Goal: Find specific page/section: Locate a particular part of the current website

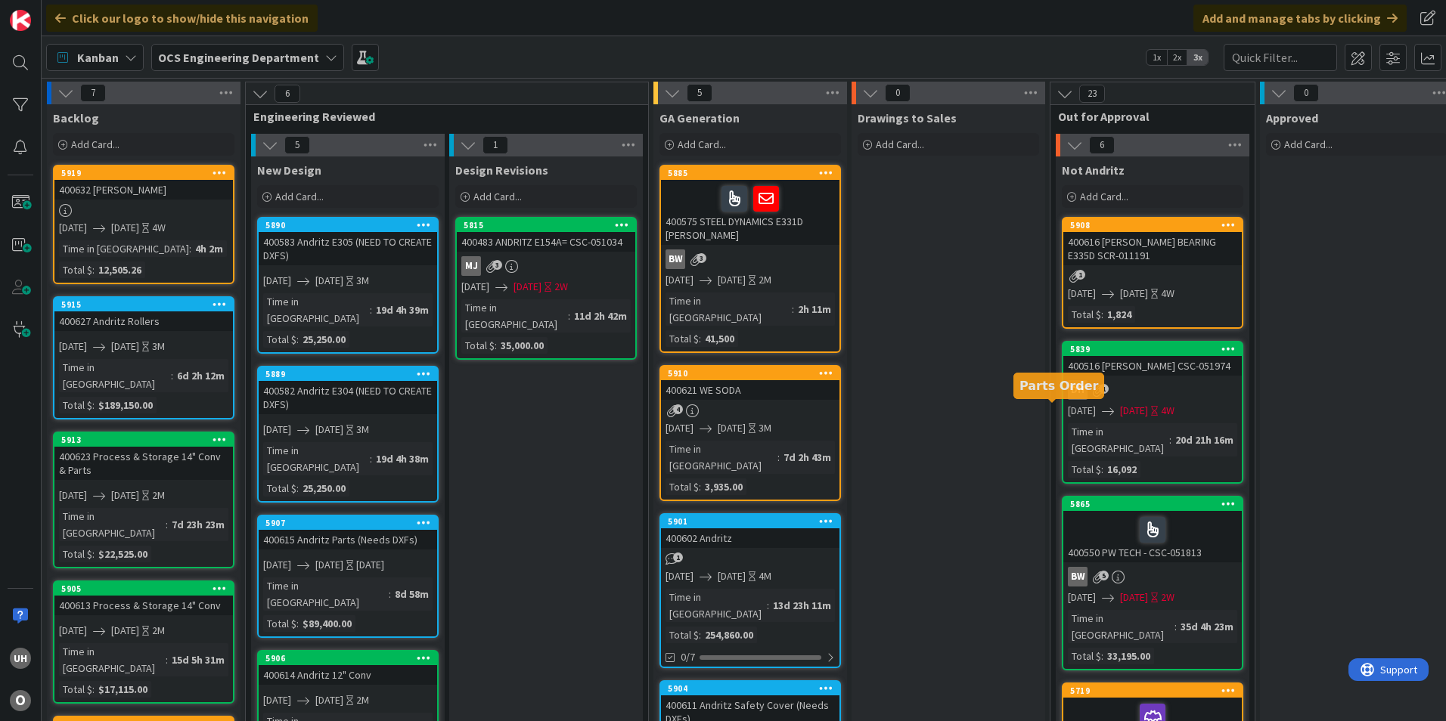
scroll to position [0, 1317]
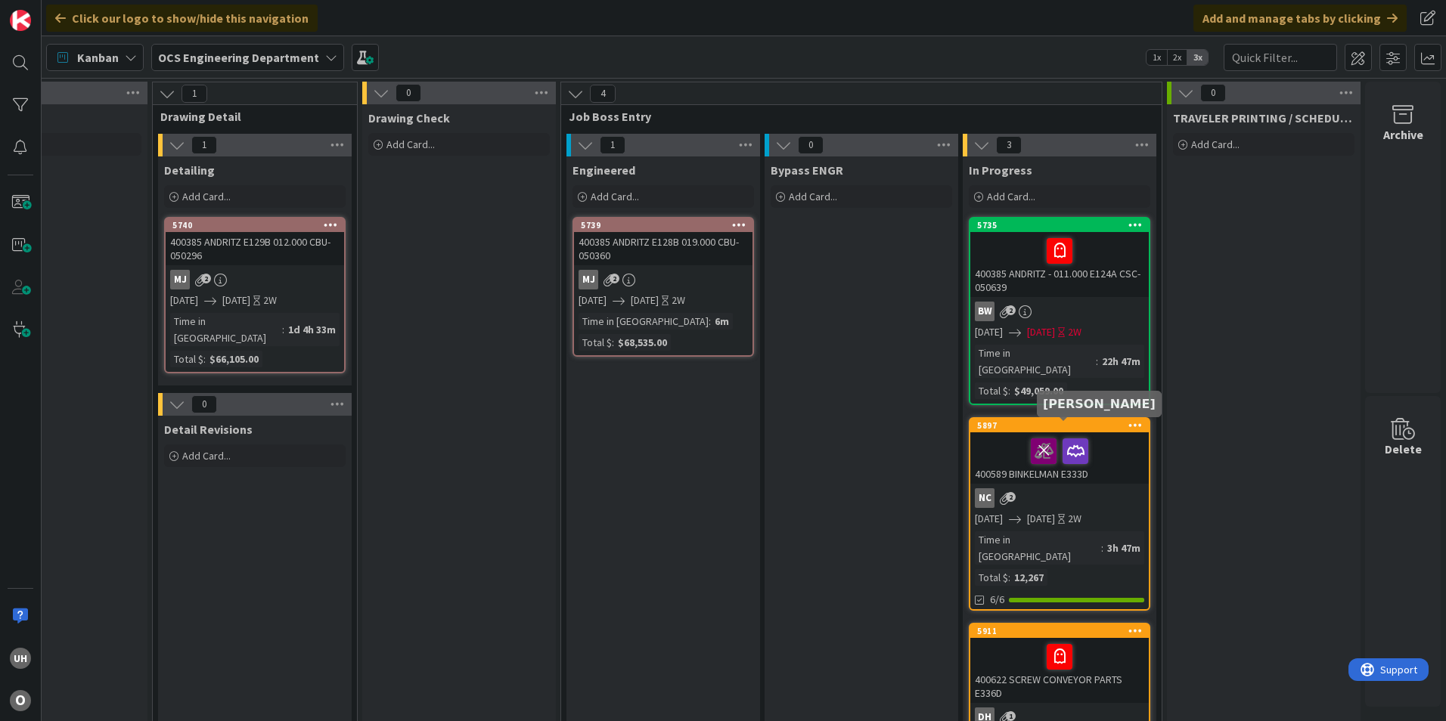
drag, startPoint x: 1066, startPoint y: 429, endPoint x: 1052, endPoint y: 429, distance: 14.4
click at [0, 0] on icon at bounding box center [0, 0] width 0 height 0
click at [1048, 439] on icon at bounding box center [1059, 451] width 26 height 24
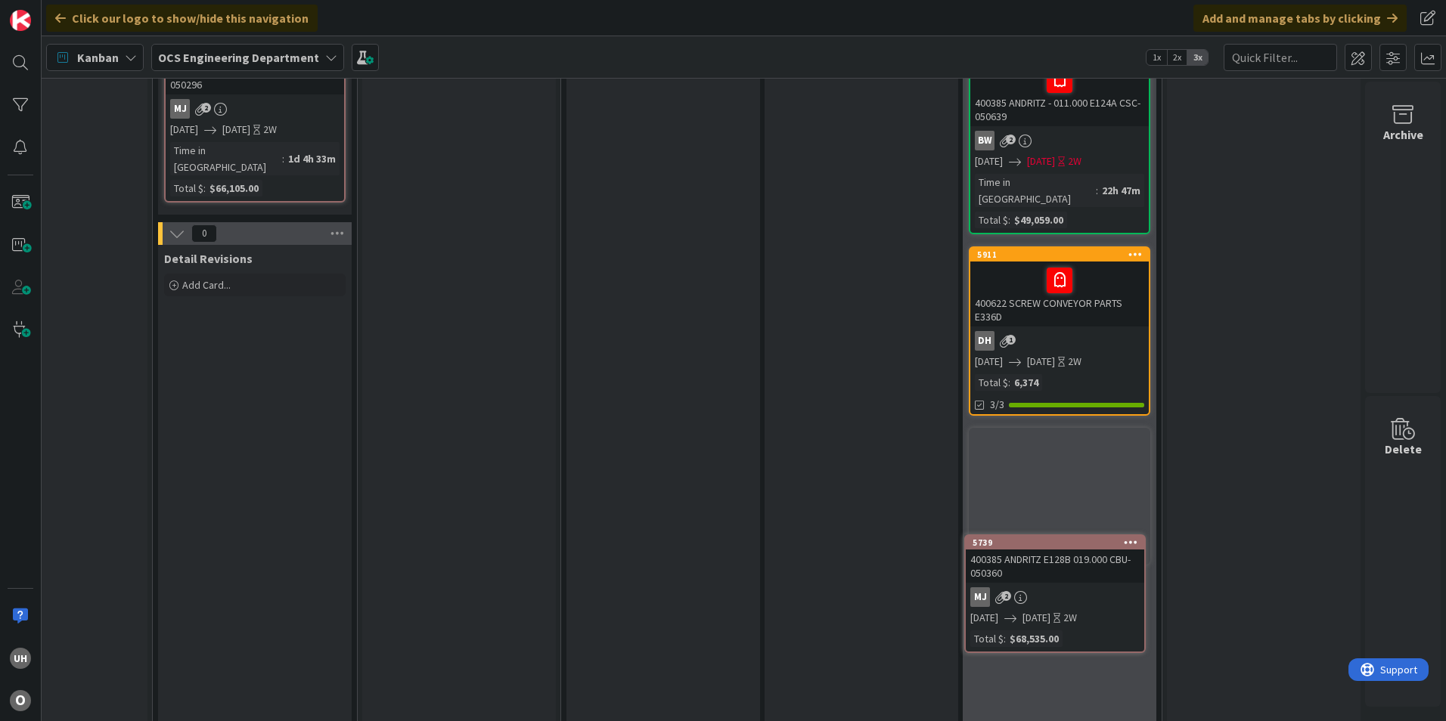
scroll to position [200, 1317]
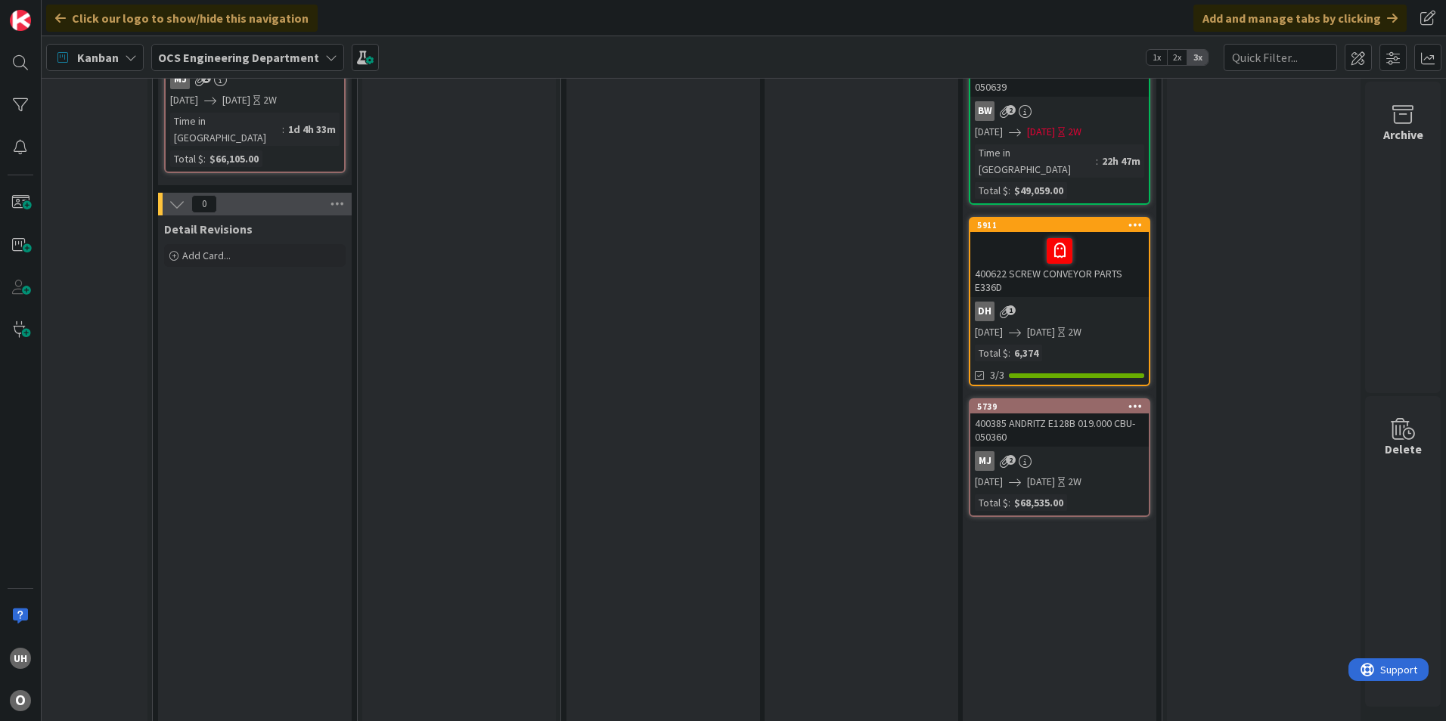
click at [1045, 428] on div "400385 ANDRITZ E128B 019.000 CBU- 050360" at bounding box center [1059, 430] width 178 height 33
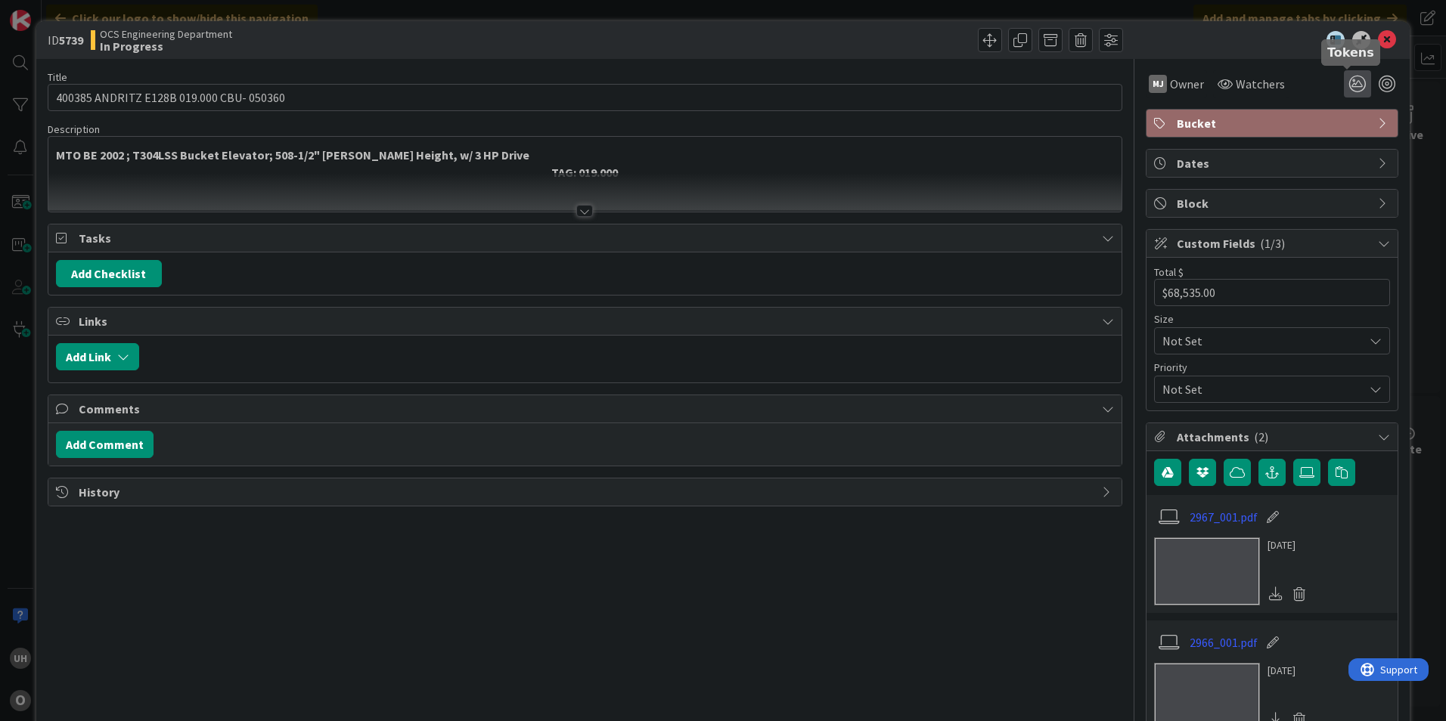
click at [1344, 82] on icon at bounding box center [1357, 83] width 27 height 27
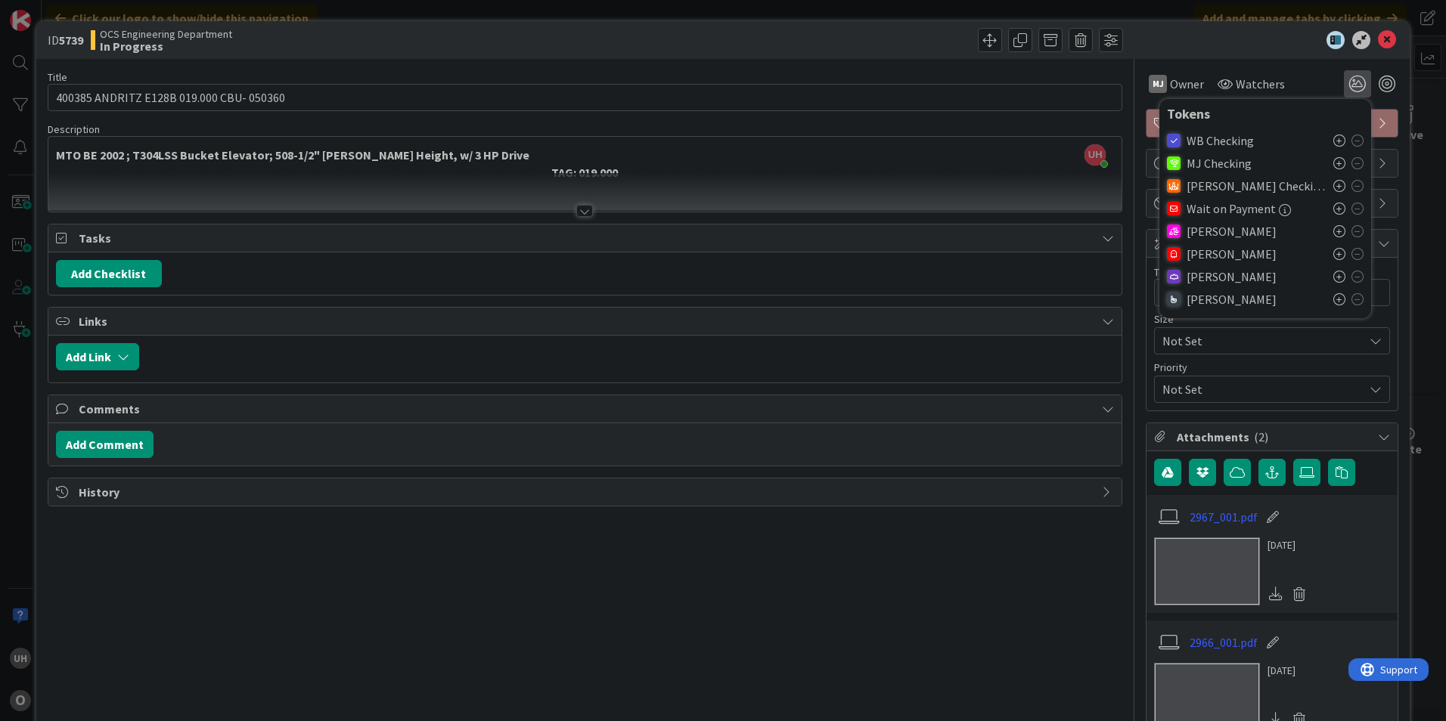
click at [1333, 253] on icon at bounding box center [1339, 254] width 12 height 12
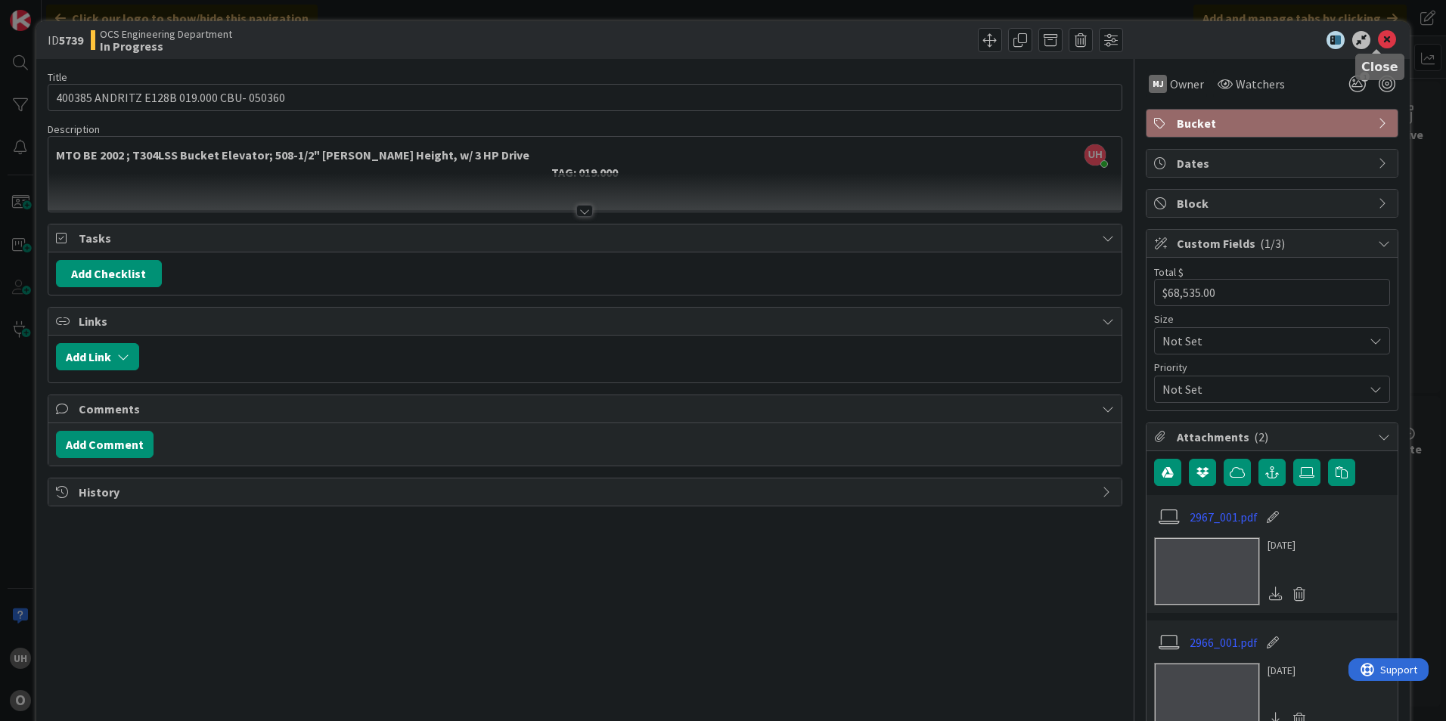
click at [1380, 42] on icon at bounding box center [1387, 40] width 18 height 18
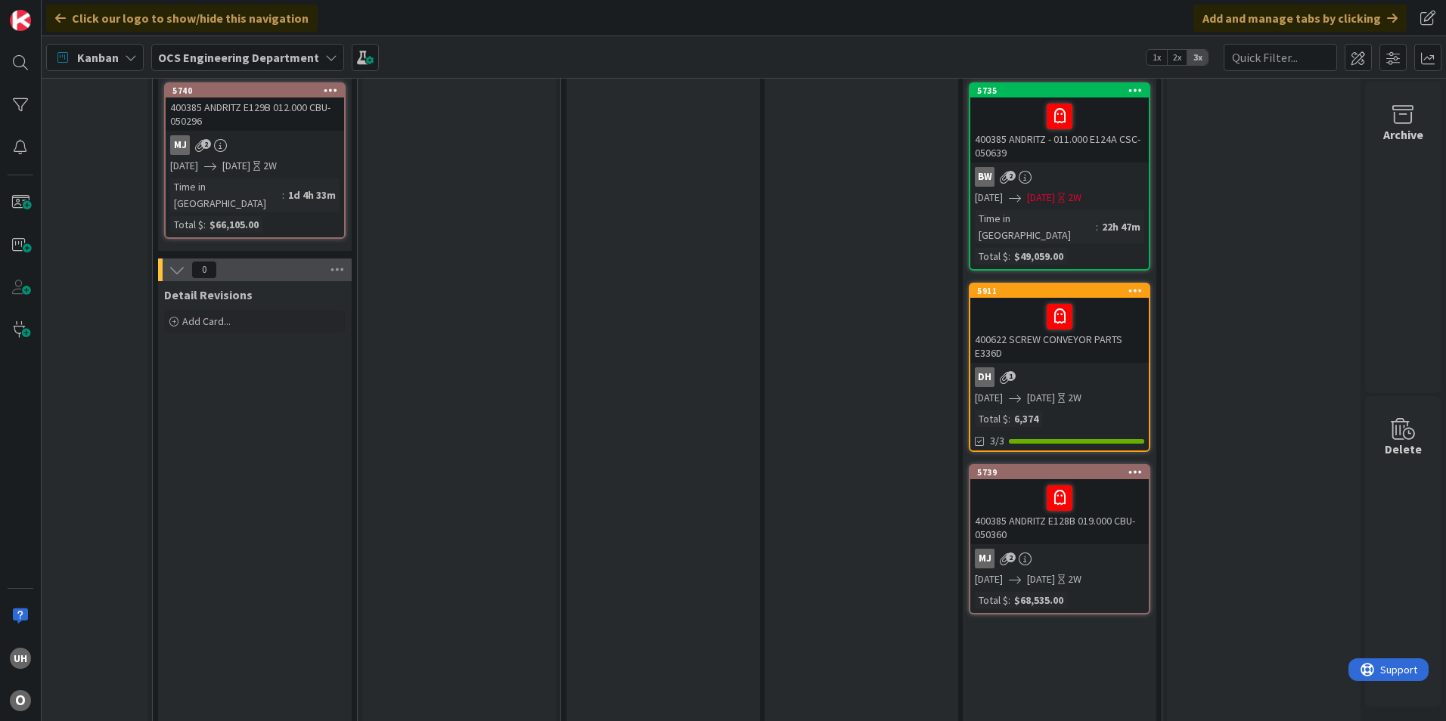
scroll to position [227, 1317]
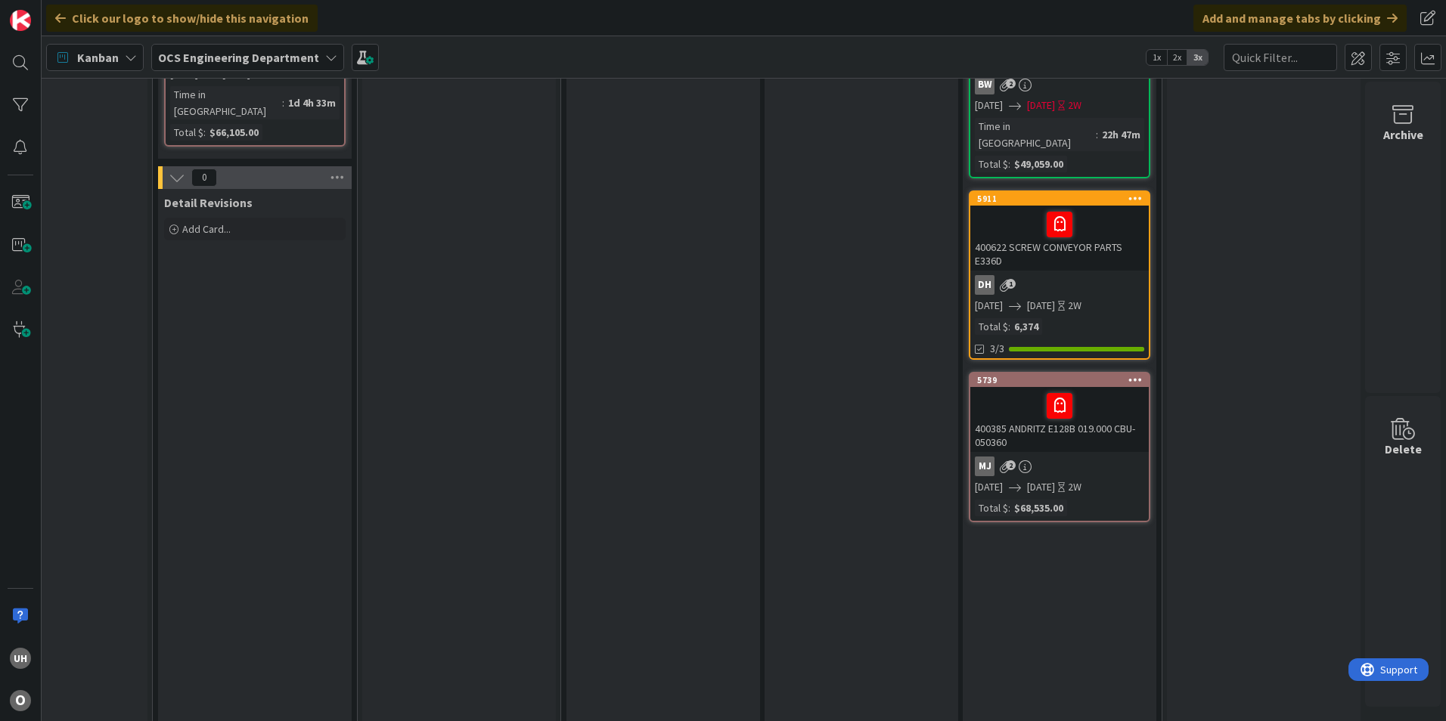
click at [1060, 431] on div "400385 ANDRITZ E128B 019.000 CBU- 050360" at bounding box center [1059, 419] width 178 height 65
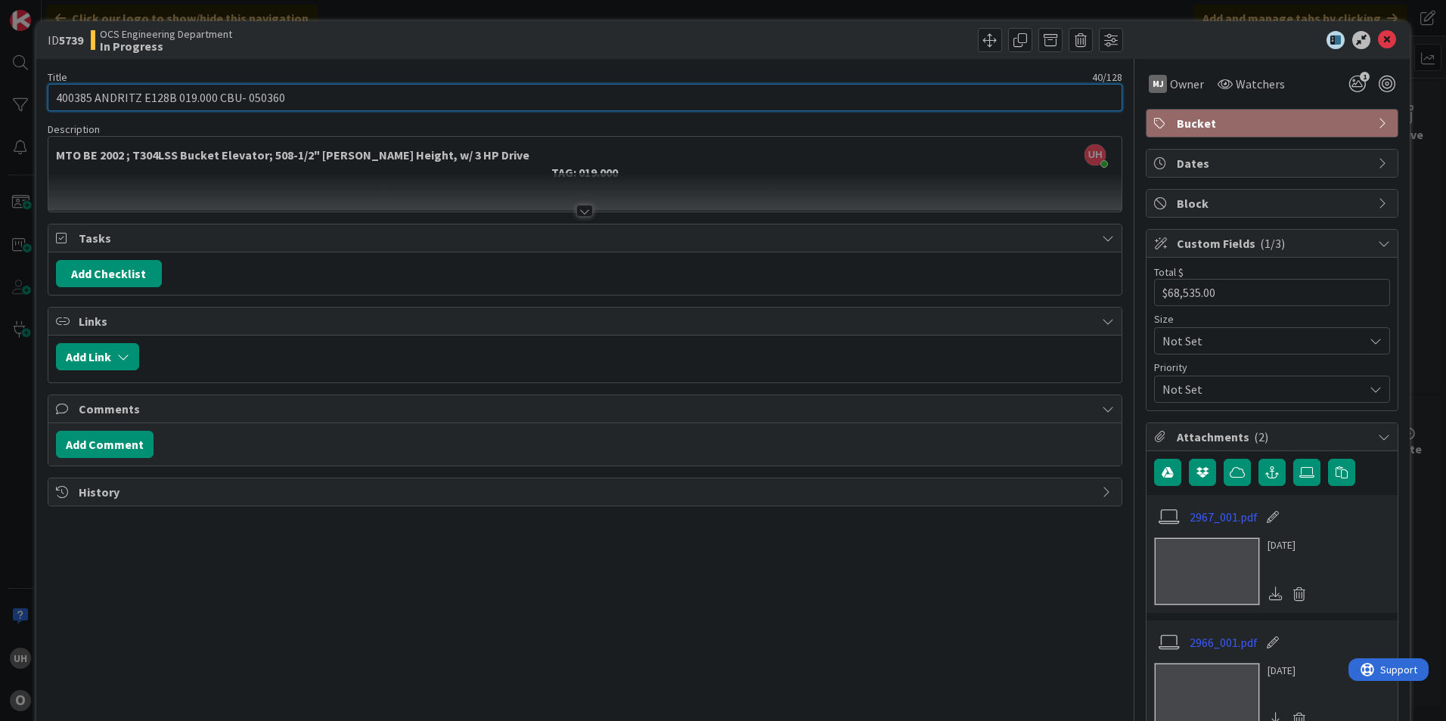
drag, startPoint x: 214, startPoint y: 95, endPoint x: 277, endPoint y: 96, distance: 62.8
click at [277, 96] on input "400385 ANDRITZ E128B 019.000 CBU- 050360" at bounding box center [585, 97] width 1074 height 27
drag, startPoint x: 253, startPoint y: 97, endPoint x: 225, endPoint y: 95, distance: 27.3
click at [252, 97] on input "400385 ANDRITZ E128B 019.000 CBU- 050360" at bounding box center [585, 97] width 1074 height 27
click at [220, 93] on input "400385 ANDRITZ E128B 019.000 CBU- 050360" at bounding box center [585, 97] width 1074 height 27
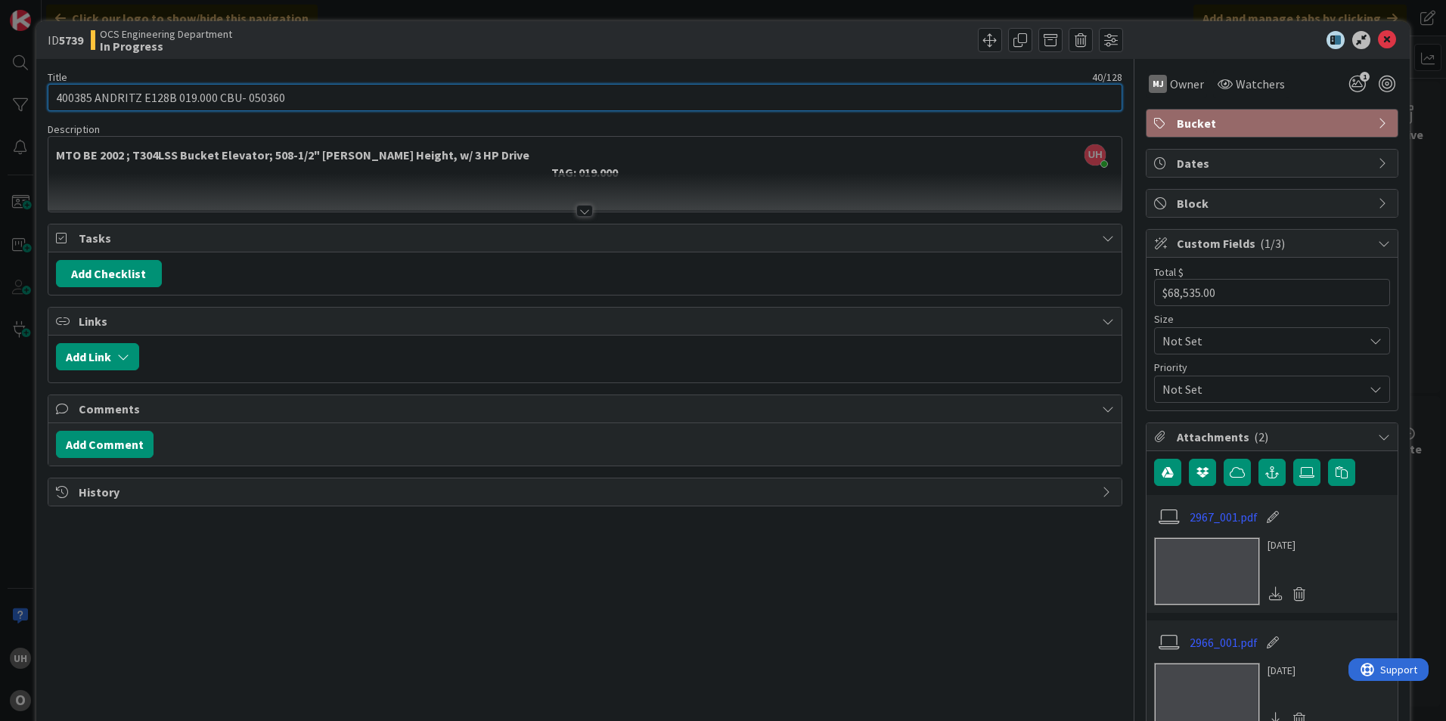
drag, startPoint x: 219, startPoint y: 95, endPoint x: 288, endPoint y: 95, distance: 69.6
click at [288, 95] on input "400385 ANDRITZ E128B 019.000 CBU- 050360" at bounding box center [585, 97] width 1074 height 27
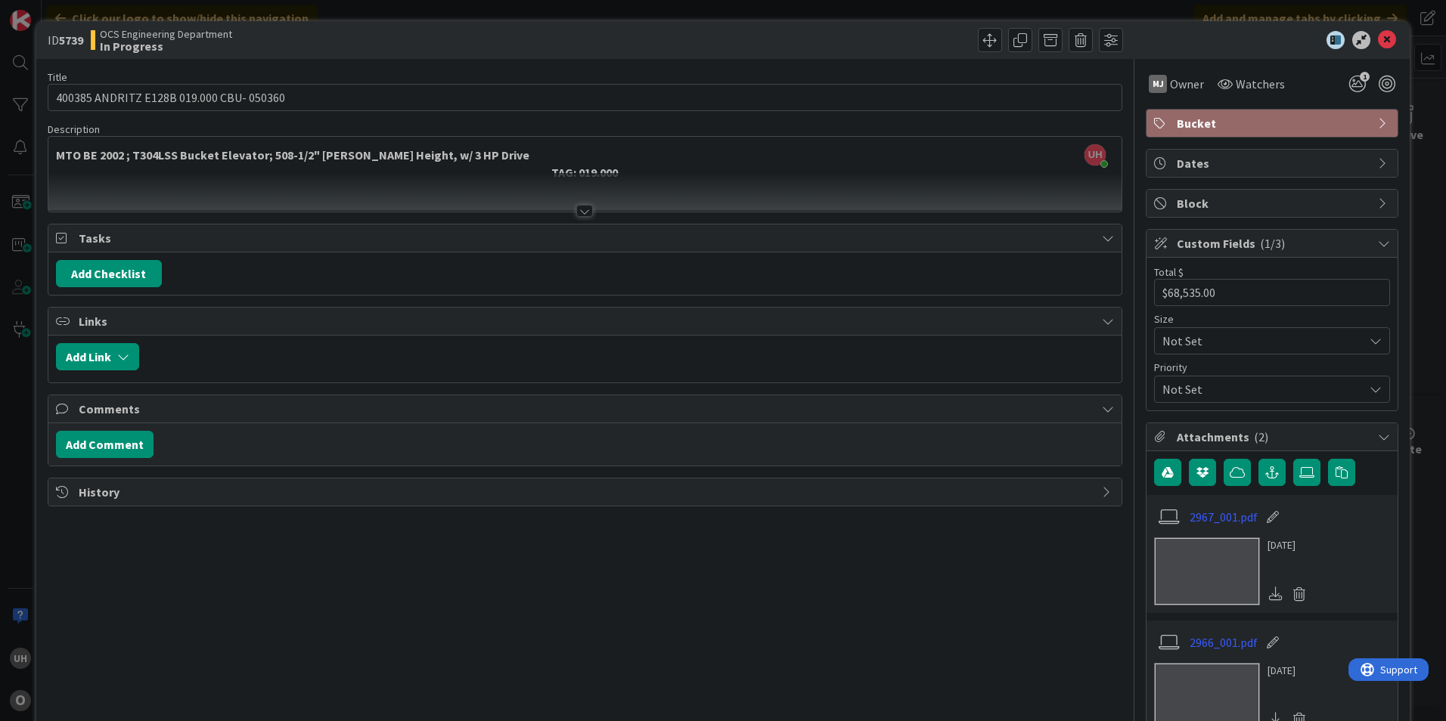
click at [284, 37] on div "OCS Engineering Department In Progress" at bounding box center [336, 40] width 491 height 24
click at [1384, 39] on icon at bounding box center [1387, 40] width 18 height 18
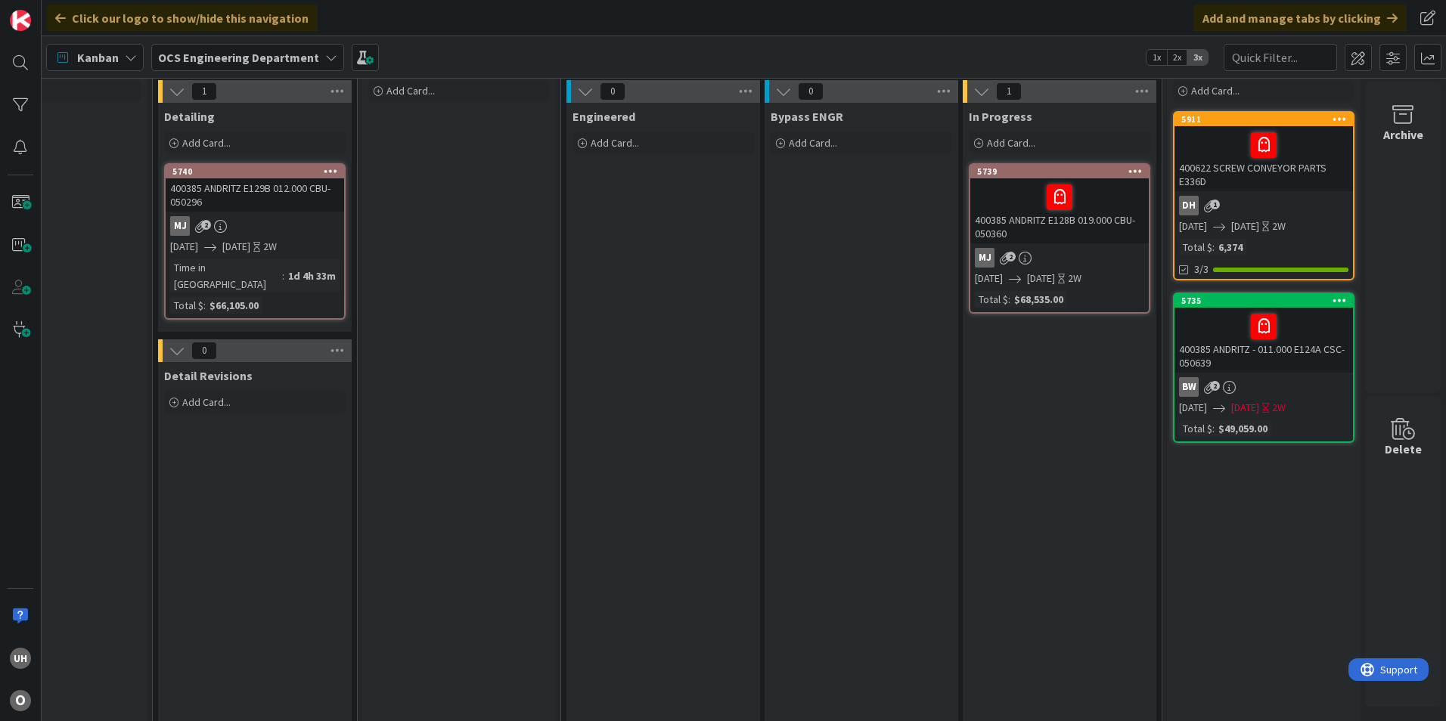
scroll to position [0, 1317]
